Goal: Navigation & Orientation: Find specific page/section

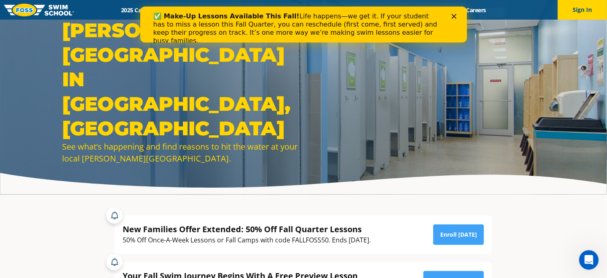
click at [453, 13] on div "✅ Make-Up Lessons Available This Fall! Life happens—we get it. If your student …" at bounding box center [303, 29] width 301 height 38
click at [453, 18] on icon "Close" at bounding box center [453, 16] width 5 height 5
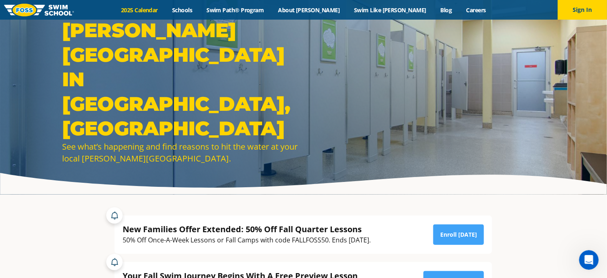
click at [163, 8] on link "2025 Calendar" at bounding box center [139, 10] width 51 height 8
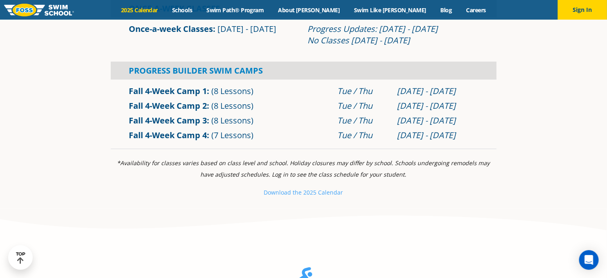
scroll to position [42, 0]
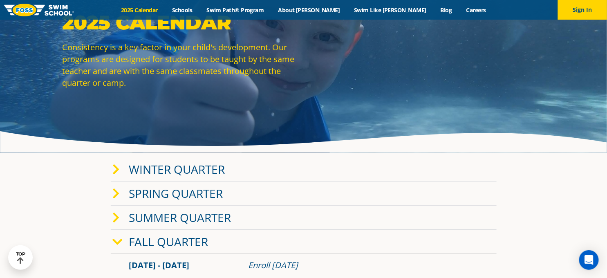
click at [420, 15] on div "Menu 2025 Calendar Schools Swim Path® Program About FOSS Swim Like Regan Blog C…" at bounding box center [303, 10] width 607 height 20
click at [433, 7] on link "Blog" at bounding box center [446, 10] width 26 height 8
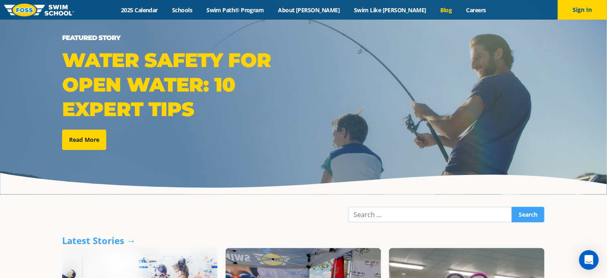
click at [219, 3] on div "Menu 2025 Calendar Schools Swim Path® Program About FOSS Swim Like Regan Blog C…" at bounding box center [303, 10] width 607 height 20
click at [199, 7] on link "Schools" at bounding box center [182, 10] width 34 height 8
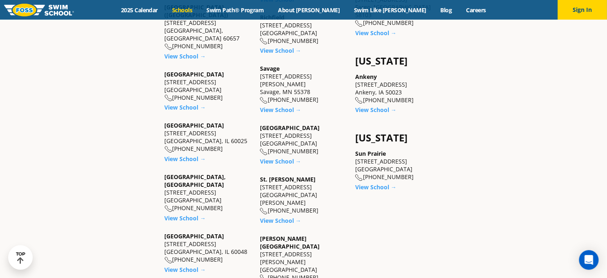
scroll to position [636, 0]
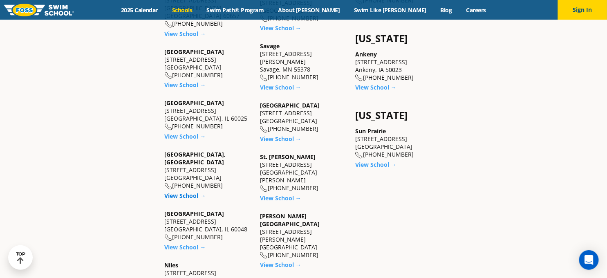
click at [187, 192] on link "View School →" at bounding box center [185, 196] width 41 height 8
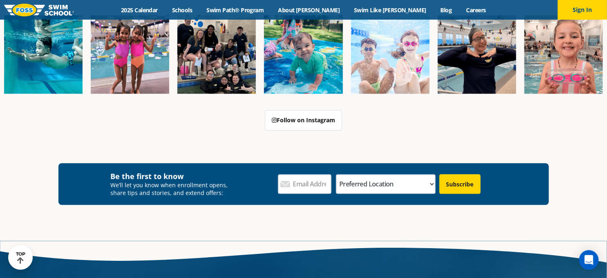
scroll to position [2725, 0]
